Goal: Information Seeking & Learning: Learn about a topic

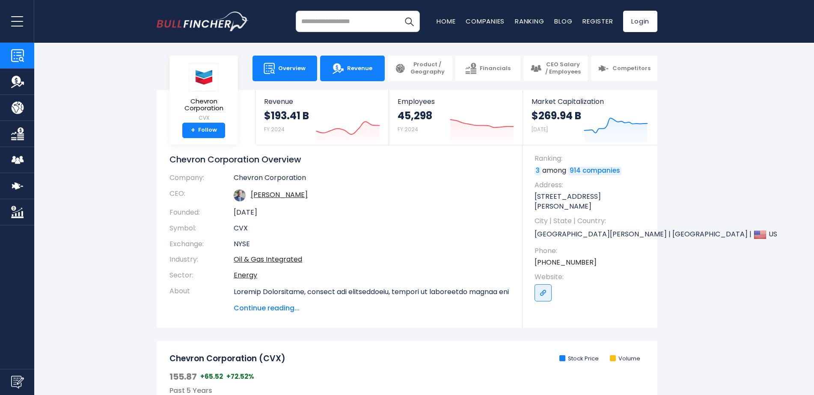
click at [337, 71] on img at bounding box center [337, 68] width 11 height 11
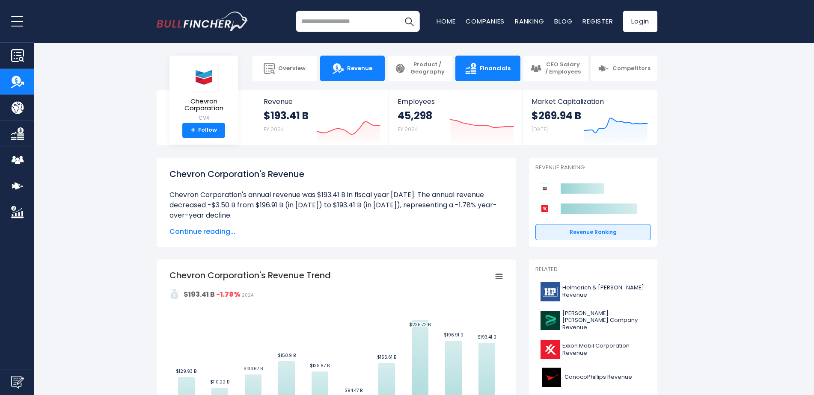
click at [470, 66] on img at bounding box center [470, 68] width 11 height 11
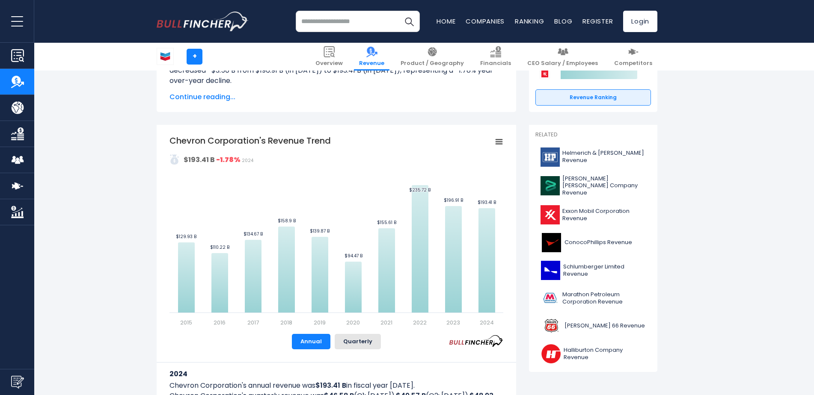
scroll to position [214, 0]
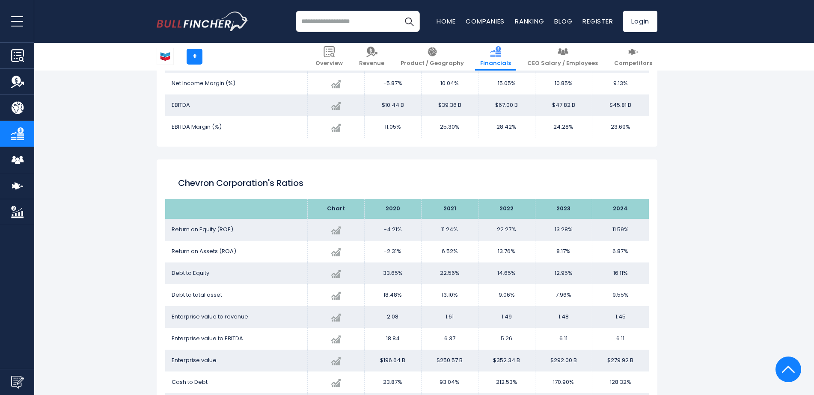
scroll to position [1355, 0]
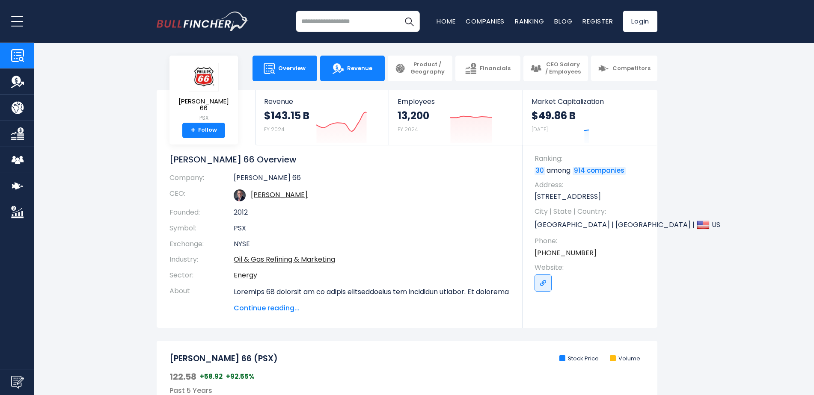
click at [348, 64] on link "Revenue" at bounding box center [352, 69] width 65 height 26
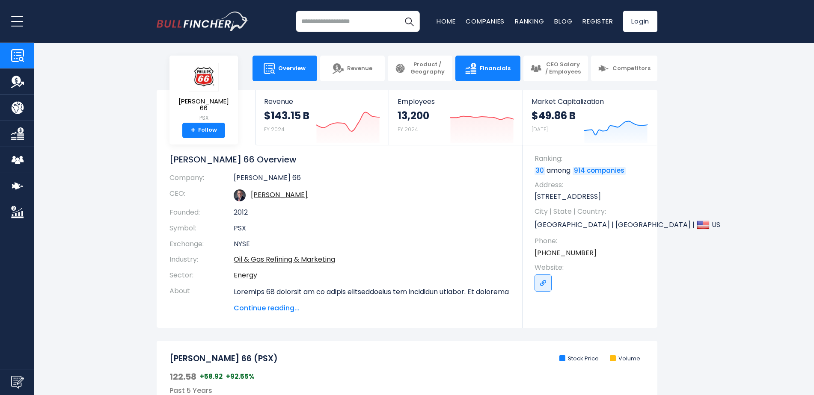
click at [504, 60] on link "Financials" at bounding box center [487, 69] width 65 height 26
click at [499, 69] on span "Financials" at bounding box center [495, 68] width 31 height 7
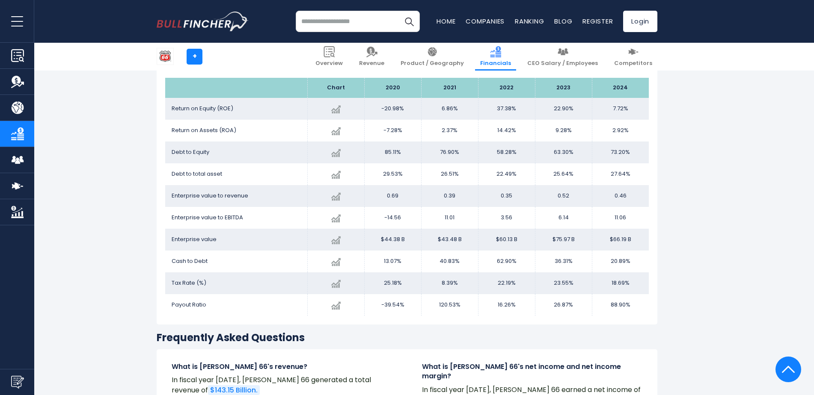
scroll to position [1690, 0]
